Goal: Find specific page/section: Find specific page/section

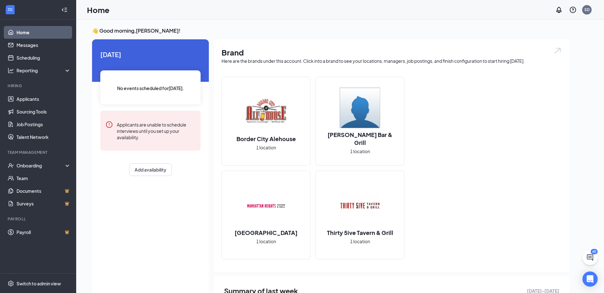
scroll to position [0, 0]
click at [36, 94] on link "Applicants" at bounding box center [44, 99] width 54 height 13
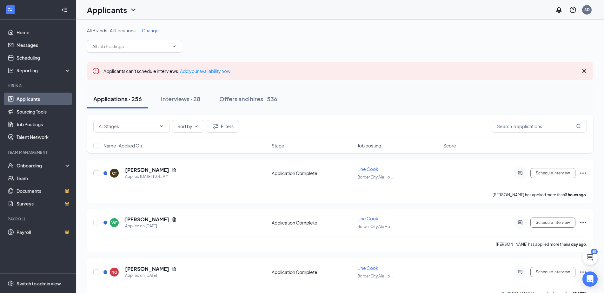
click at [151, 29] on span "Change" at bounding box center [150, 31] width 17 height 6
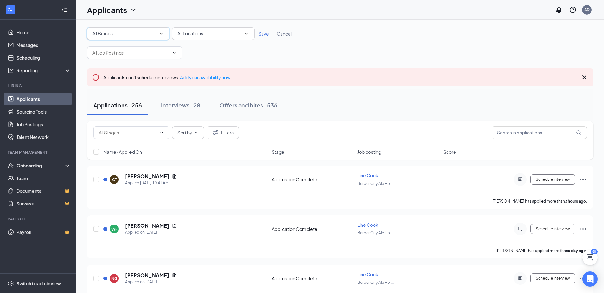
click at [152, 33] on div "All Brands" at bounding box center [128, 34] width 72 height 8
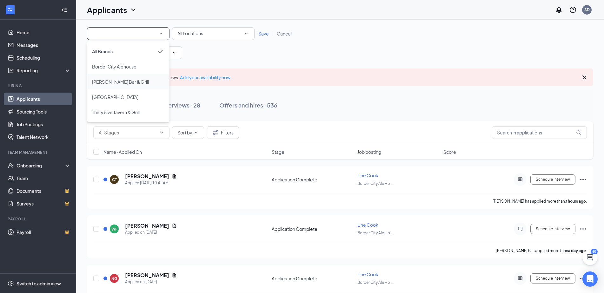
click at [140, 79] on div "[PERSON_NAME] Bar & Grill" at bounding box center [128, 82] width 72 height 8
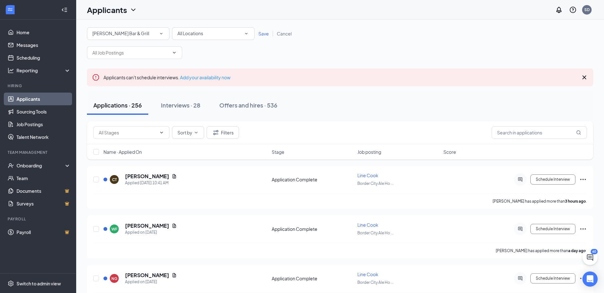
click at [262, 34] on span "Save" at bounding box center [263, 34] width 10 height 6
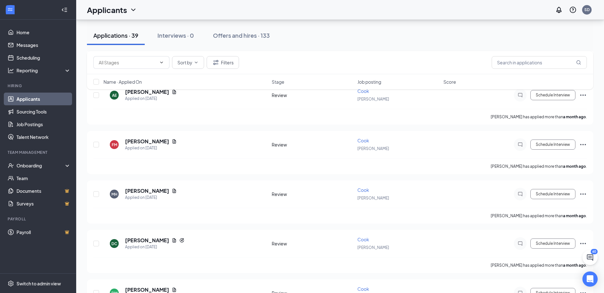
scroll to position [1798, 0]
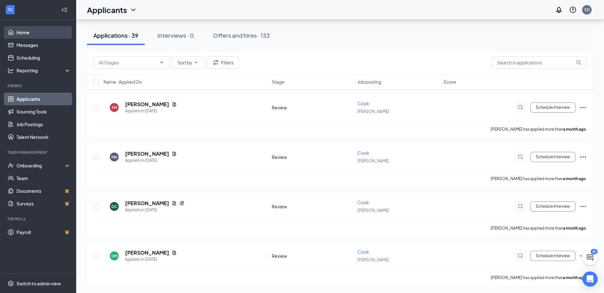
click at [55, 32] on link "Home" at bounding box center [44, 32] width 54 height 13
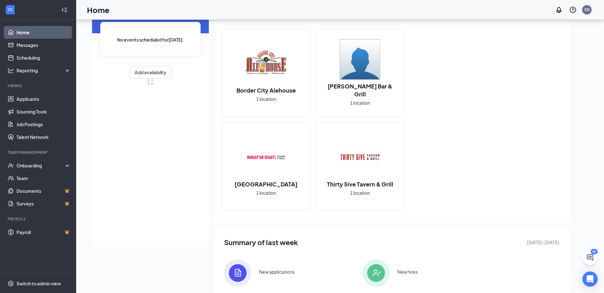
scroll to position [67, 0]
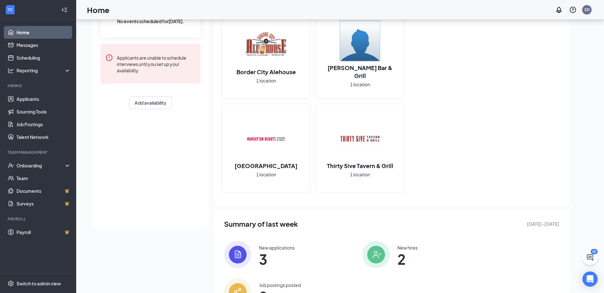
click at [354, 70] on h2 "[PERSON_NAME] Bar & Grill" at bounding box center [360, 72] width 88 height 16
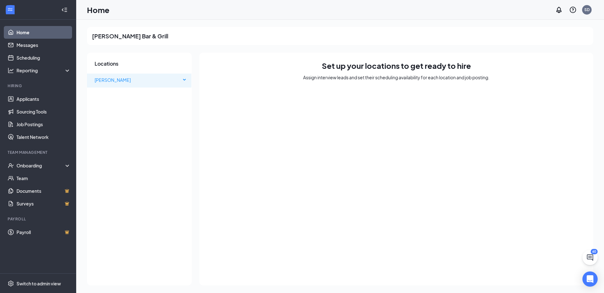
click at [136, 82] on span "[PERSON_NAME]" at bounding box center [138, 80] width 86 height 13
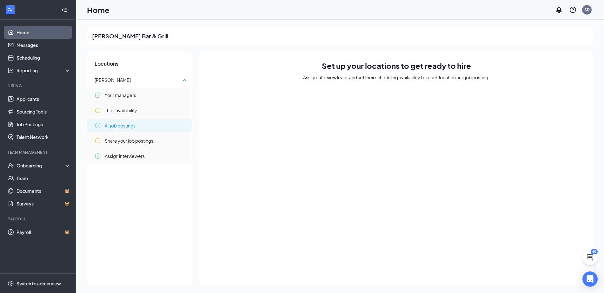
click at [136, 126] on span "All job postings" at bounding box center [120, 125] width 31 height 13
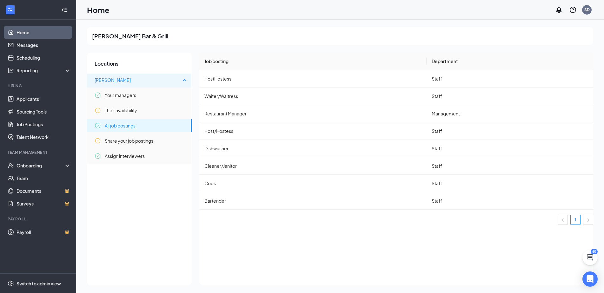
click at [135, 81] on span "[PERSON_NAME]" at bounding box center [138, 80] width 86 height 13
click at [60, 174] on link "Team" at bounding box center [44, 178] width 54 height 13
